Goal: Download file/media

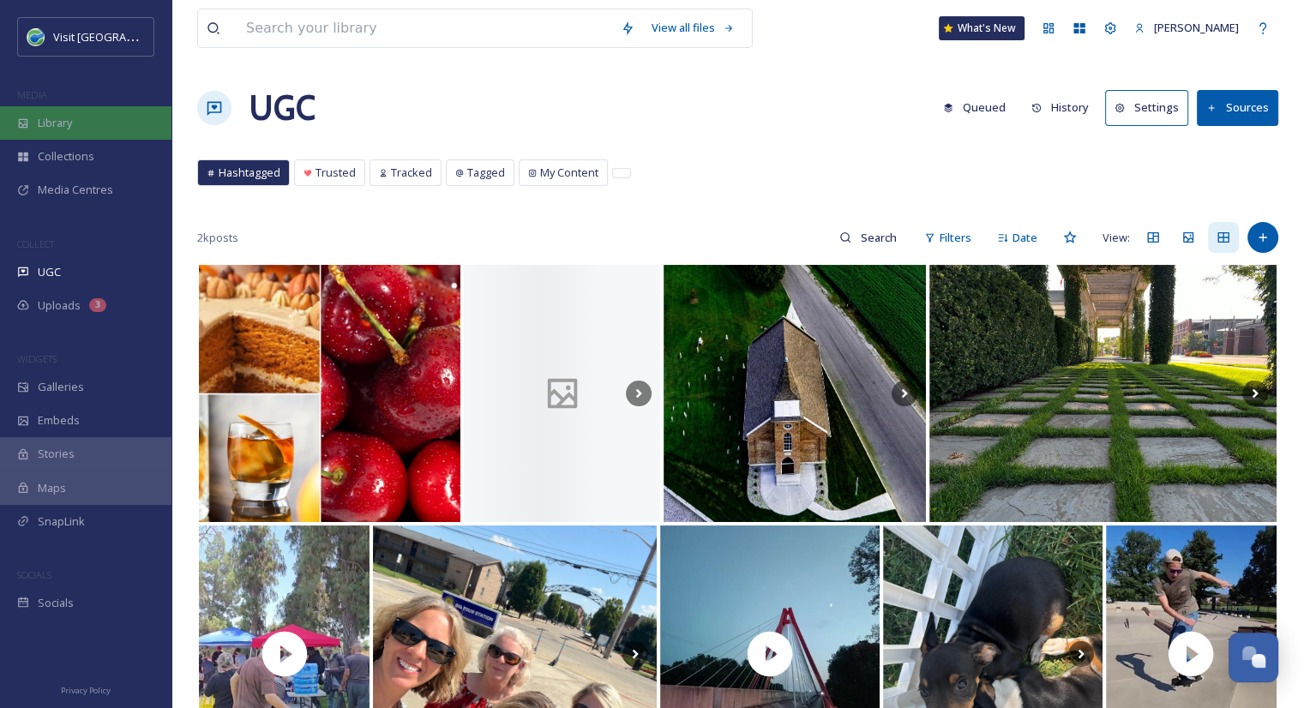
click at [64, 107] on div "Library" at bounding box center [85, 122] width 171 height 33
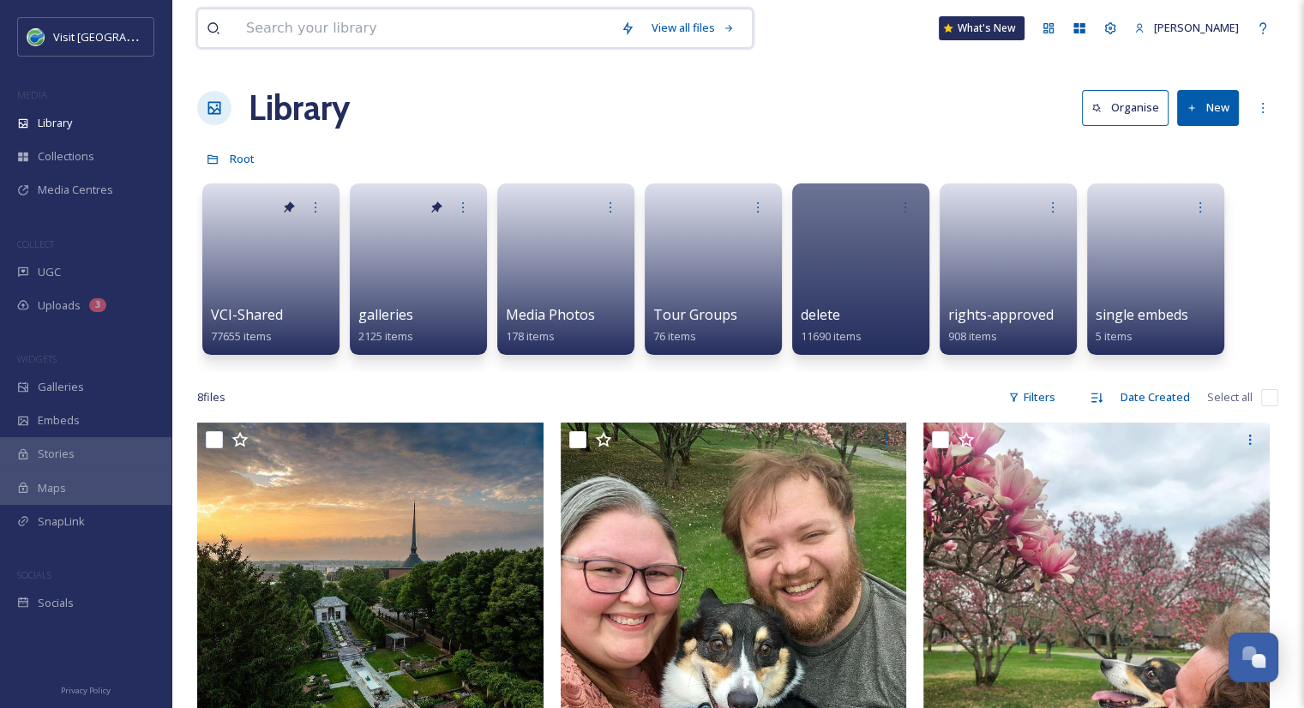
click at [298, 42] on input at bounding box center [424, 28] width 375 height 38
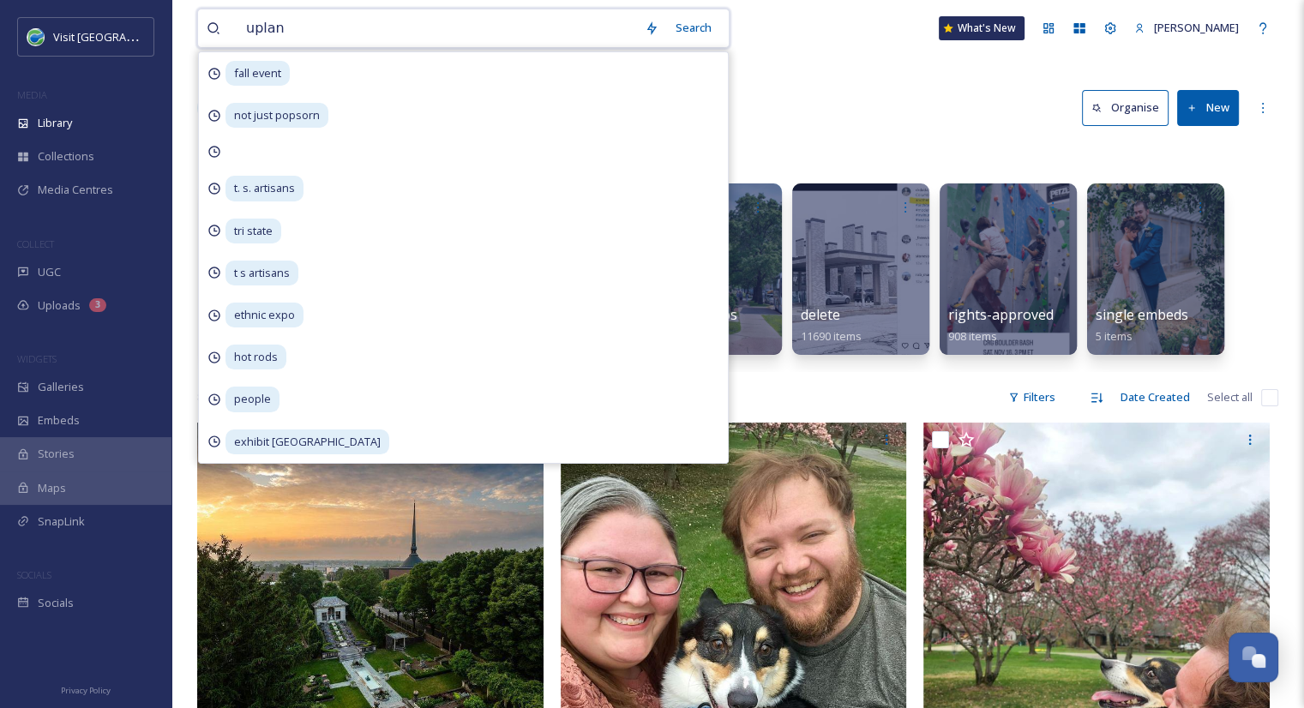
type input "upland"
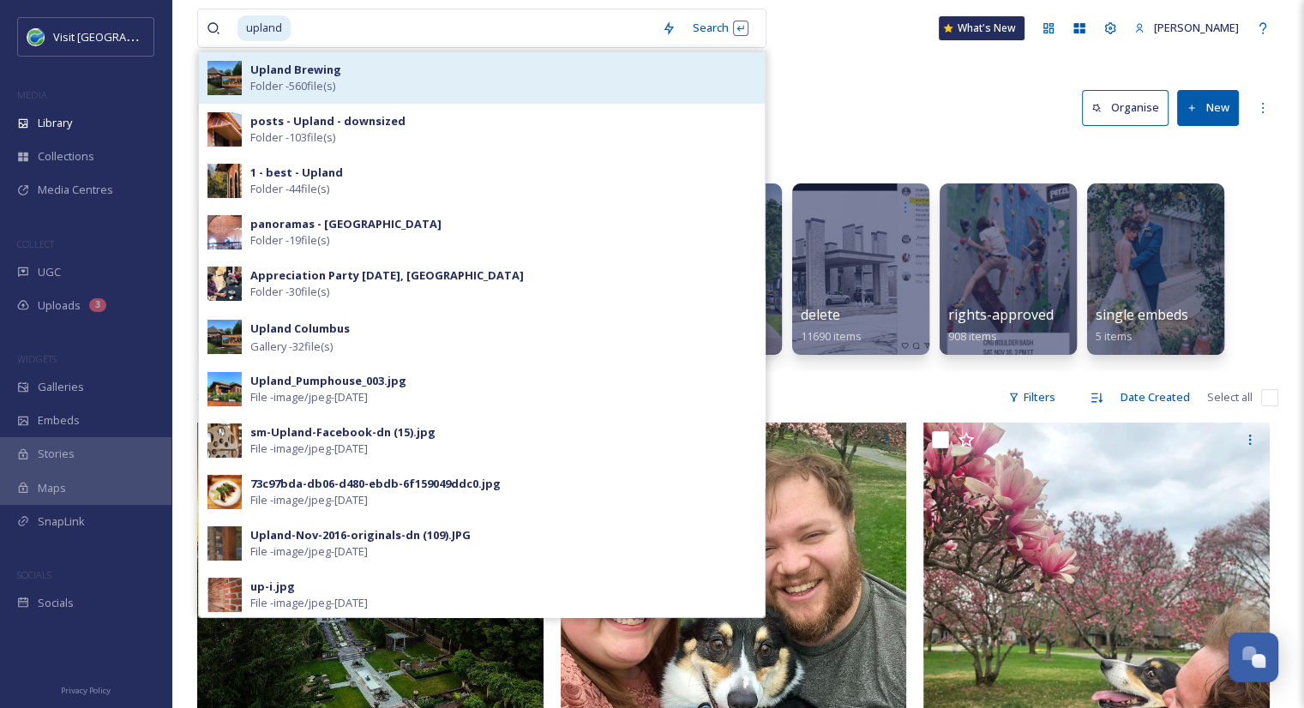
click at [303, 69] on strong "Upland Brewing" at bounding box center [295, 69] width 91 height 15
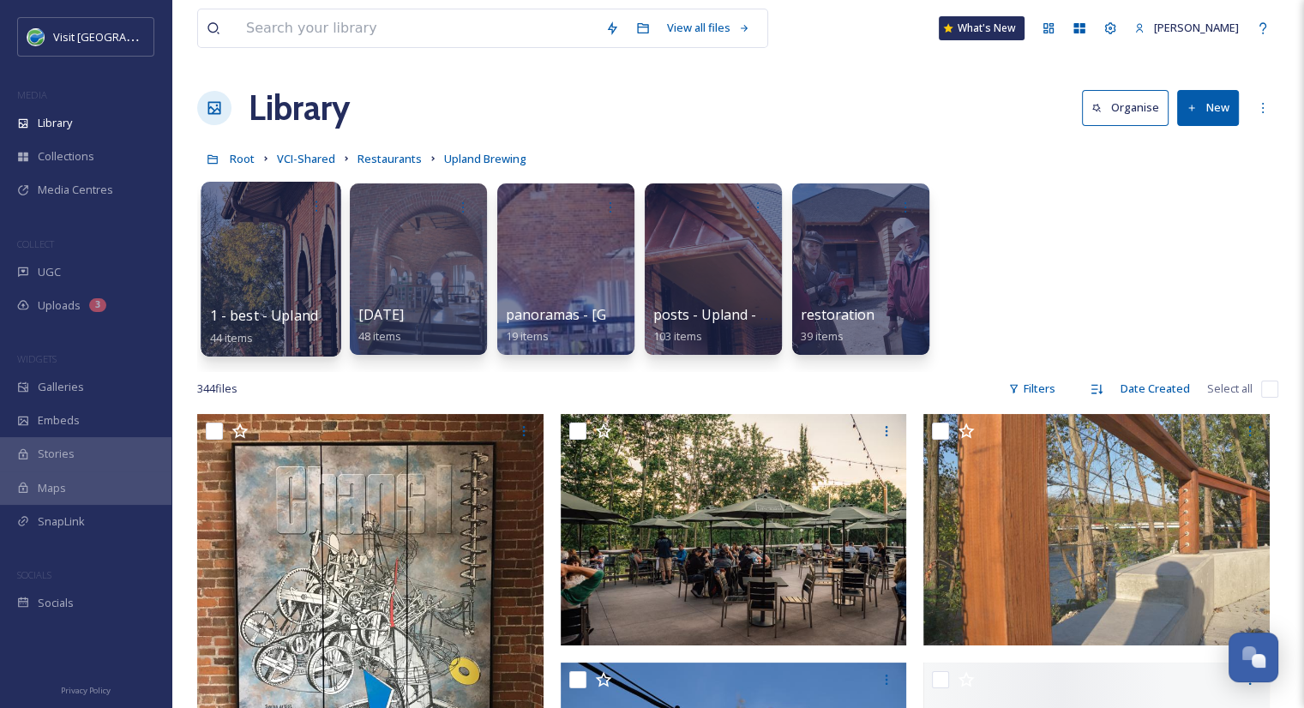
click at [285, 282] on div at bounding box center [271, 269] width 140 height 175
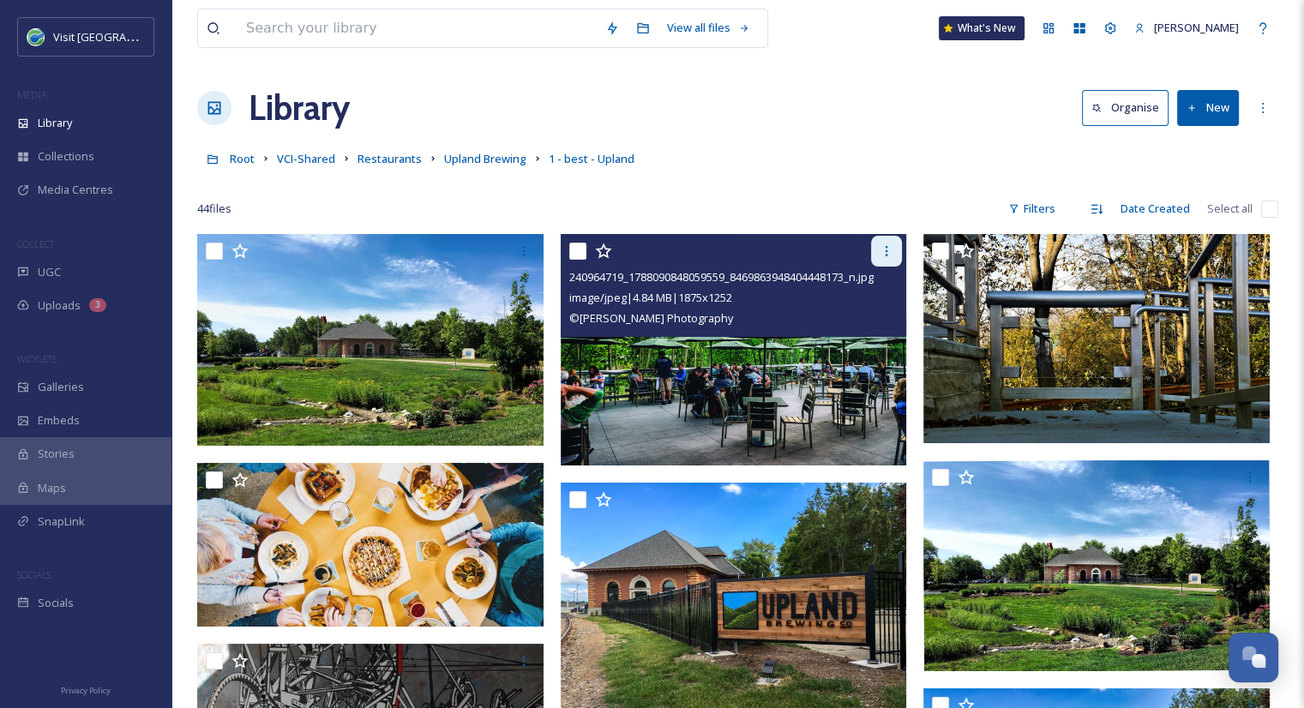
click at [892, 245] on icon at bounding box center [887, 251] width 14 height 14
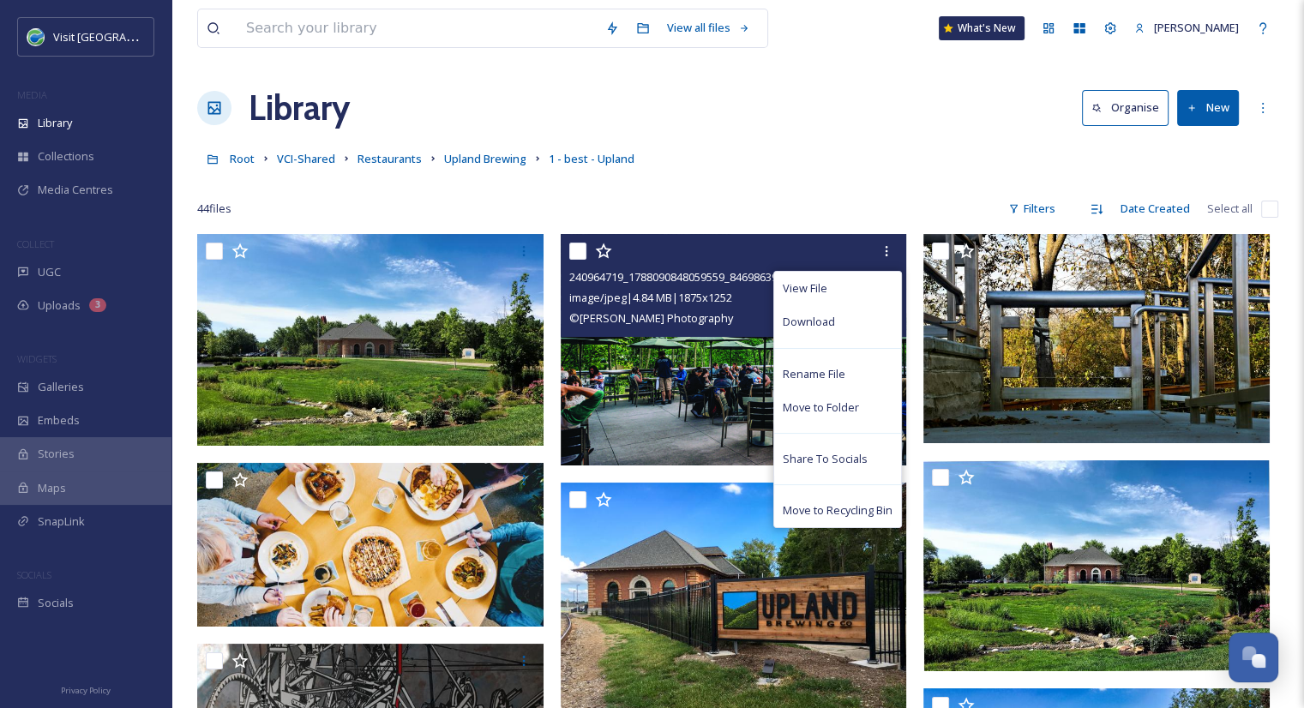
click at [652, 395] on img at bounding box center [734, 349] width 346 height 231
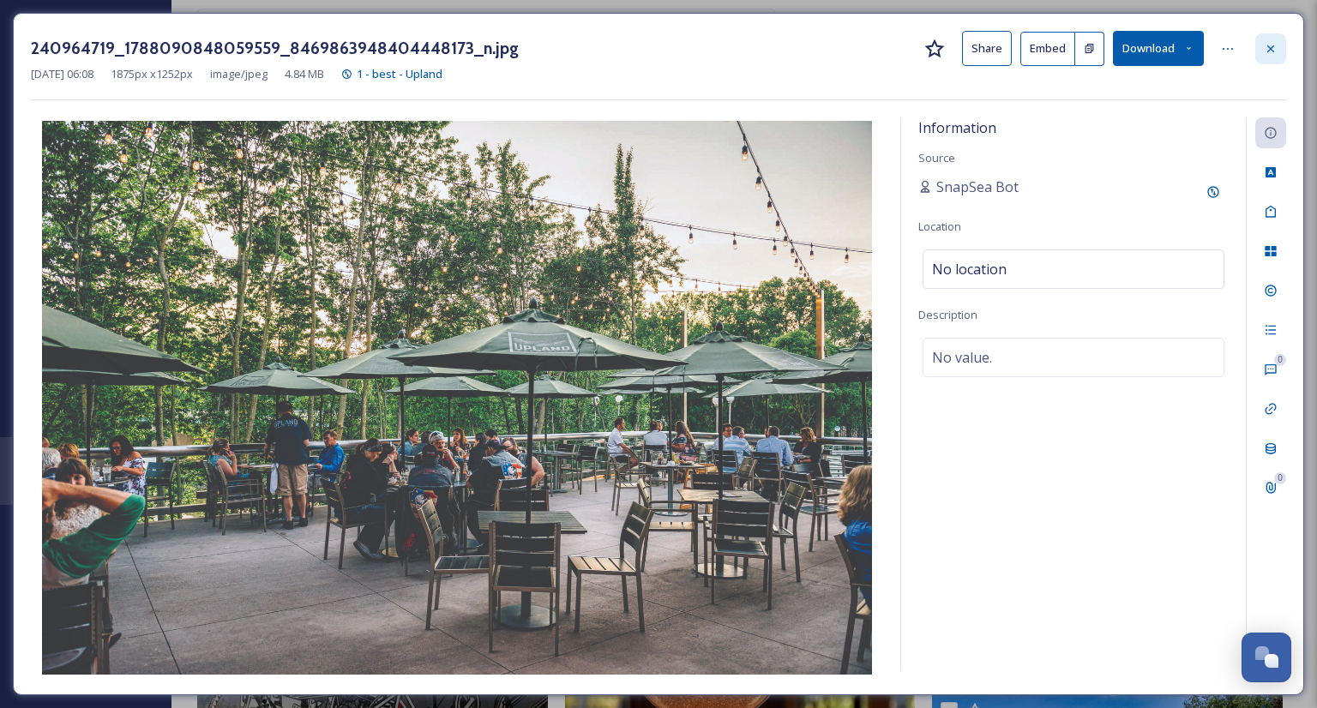
click at [1276, 39] on div at bounding box center [1270, 48] width 31 height 31
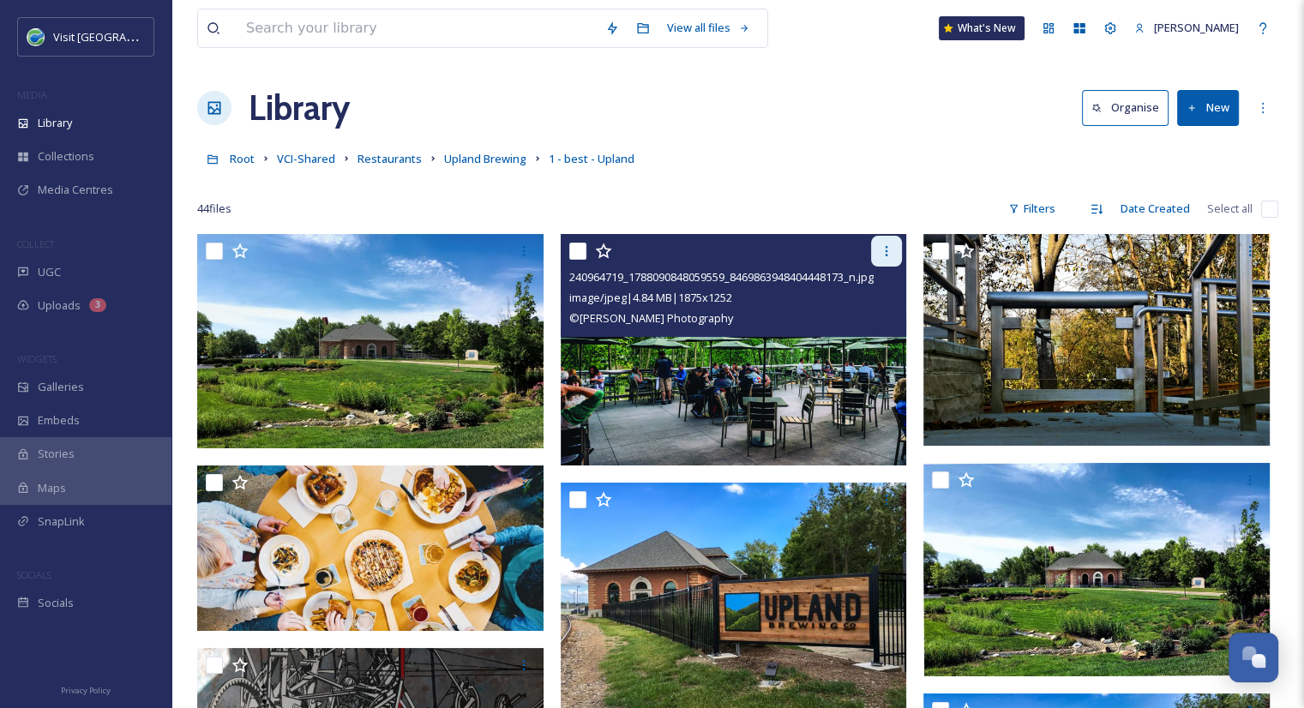
click at [883, 247] on icon at bounding box center [887, 251] width 14 height 14
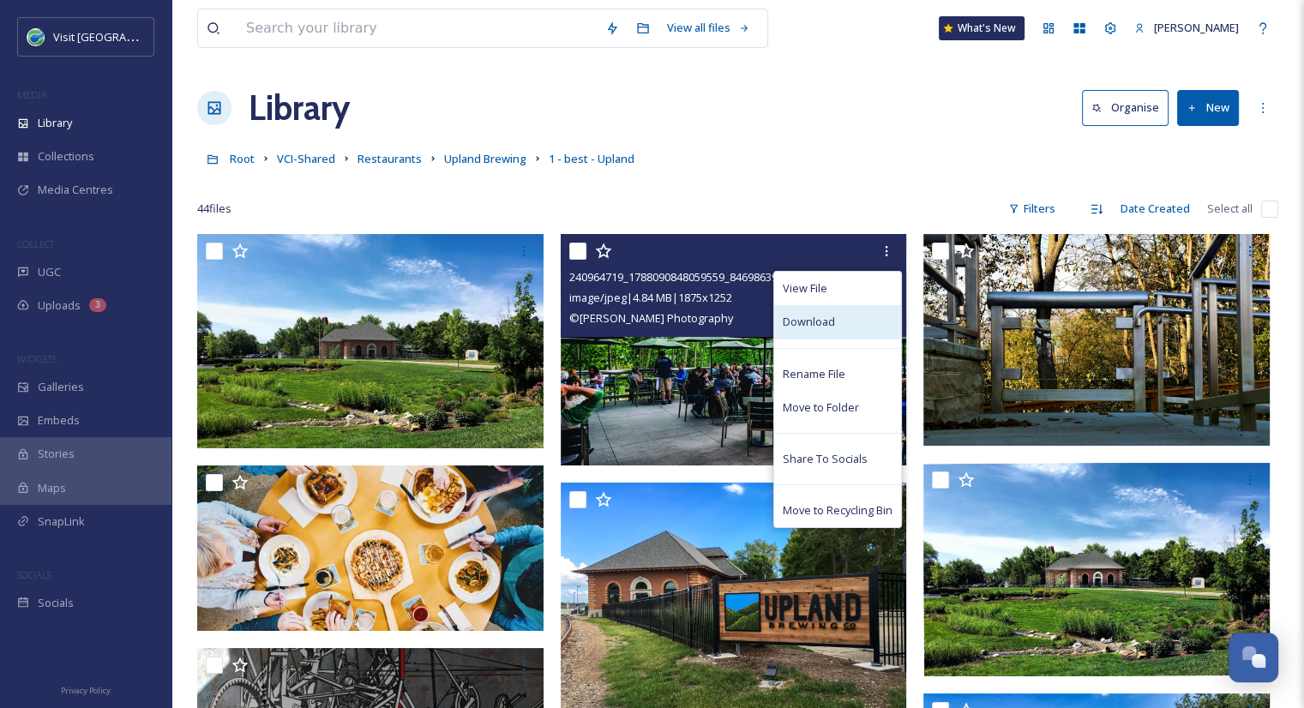
click at [831, 323] on span "Download" at bounding box center [809, 322] width 52 height 16
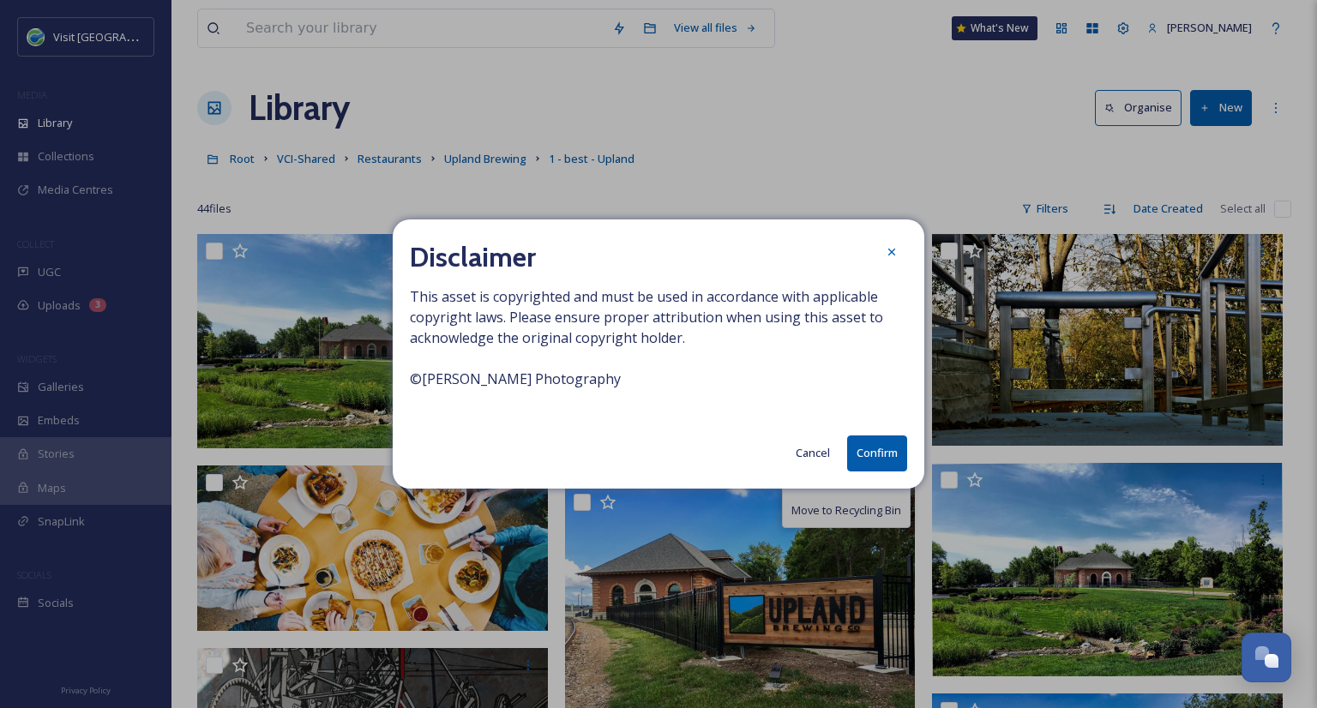
click at [869, 454] on button "Confirm" at bounding box center [877, 452] width 60 height 35
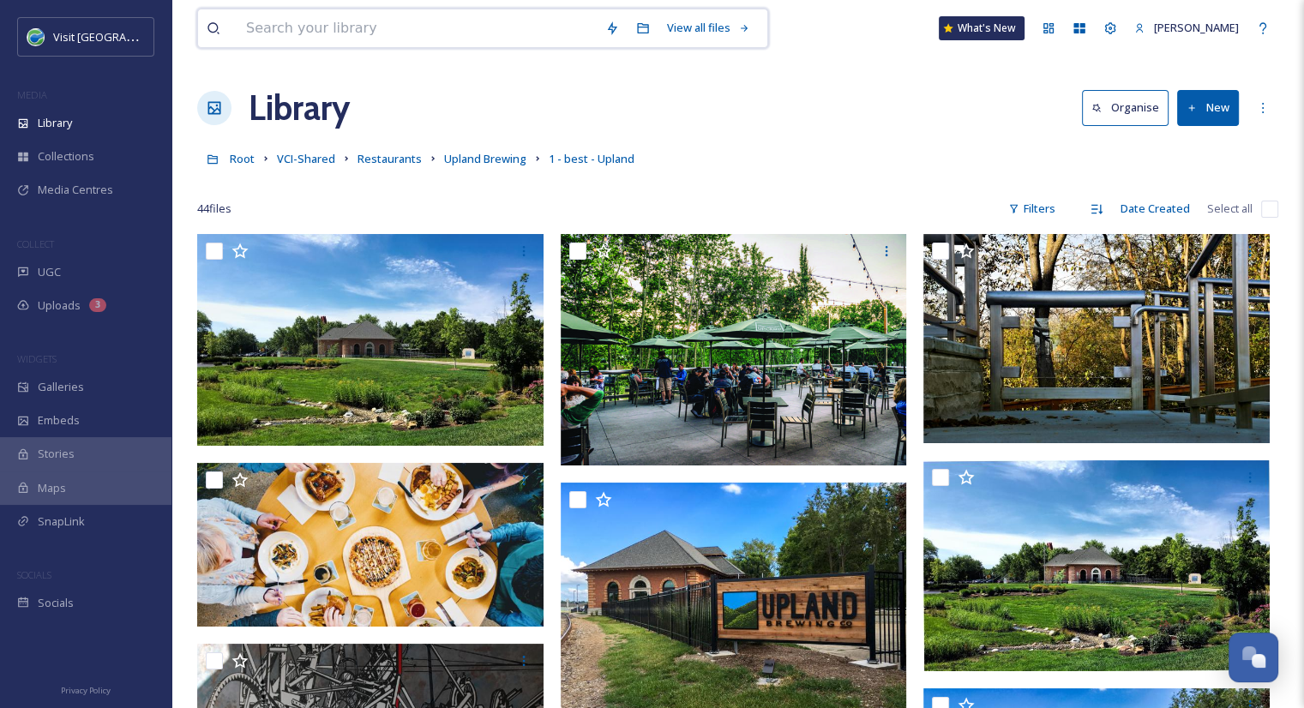
click at [528, 28] on input at bounding box center [416, 28] width 359 height 38
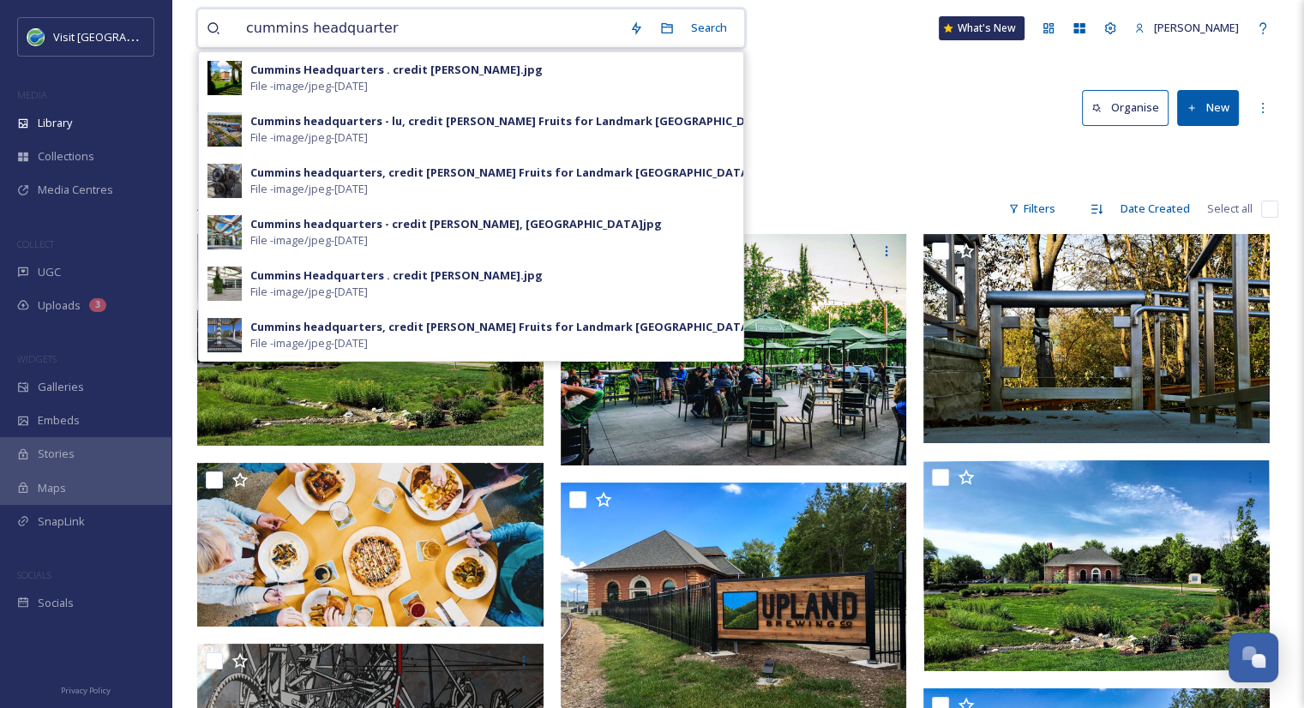
type input "cummins headquarters"
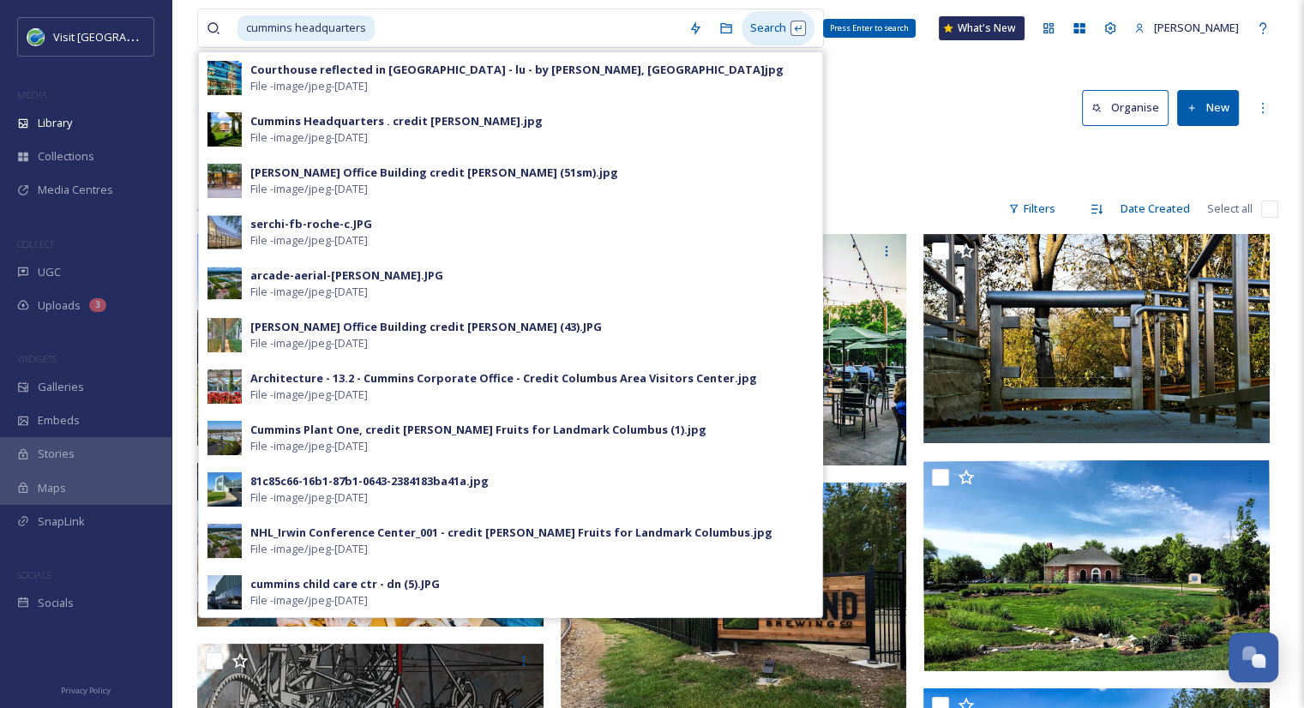
click at [754, 21] on div "Search Press Enter to search" at bounding box center [778, 27] width 73 height 33
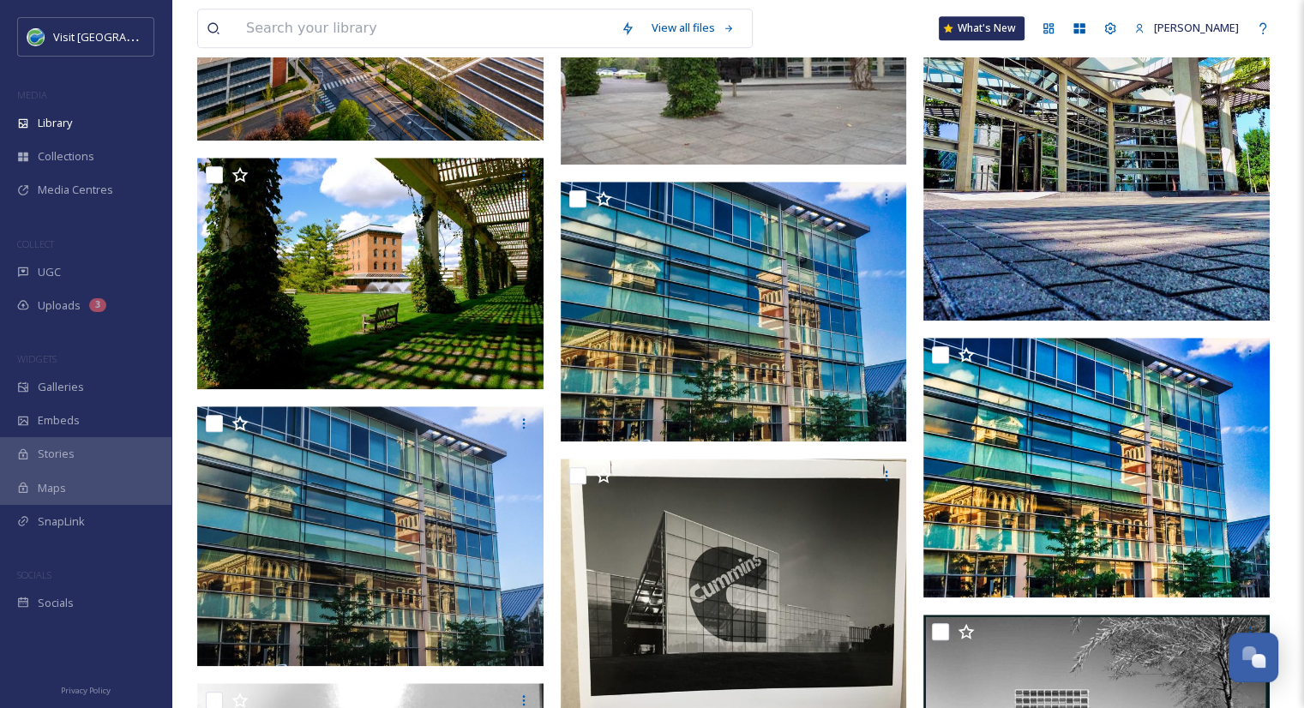
scroll to position [1583, 0]
